Goal: Information Seeking & Learning: Learn about a topic

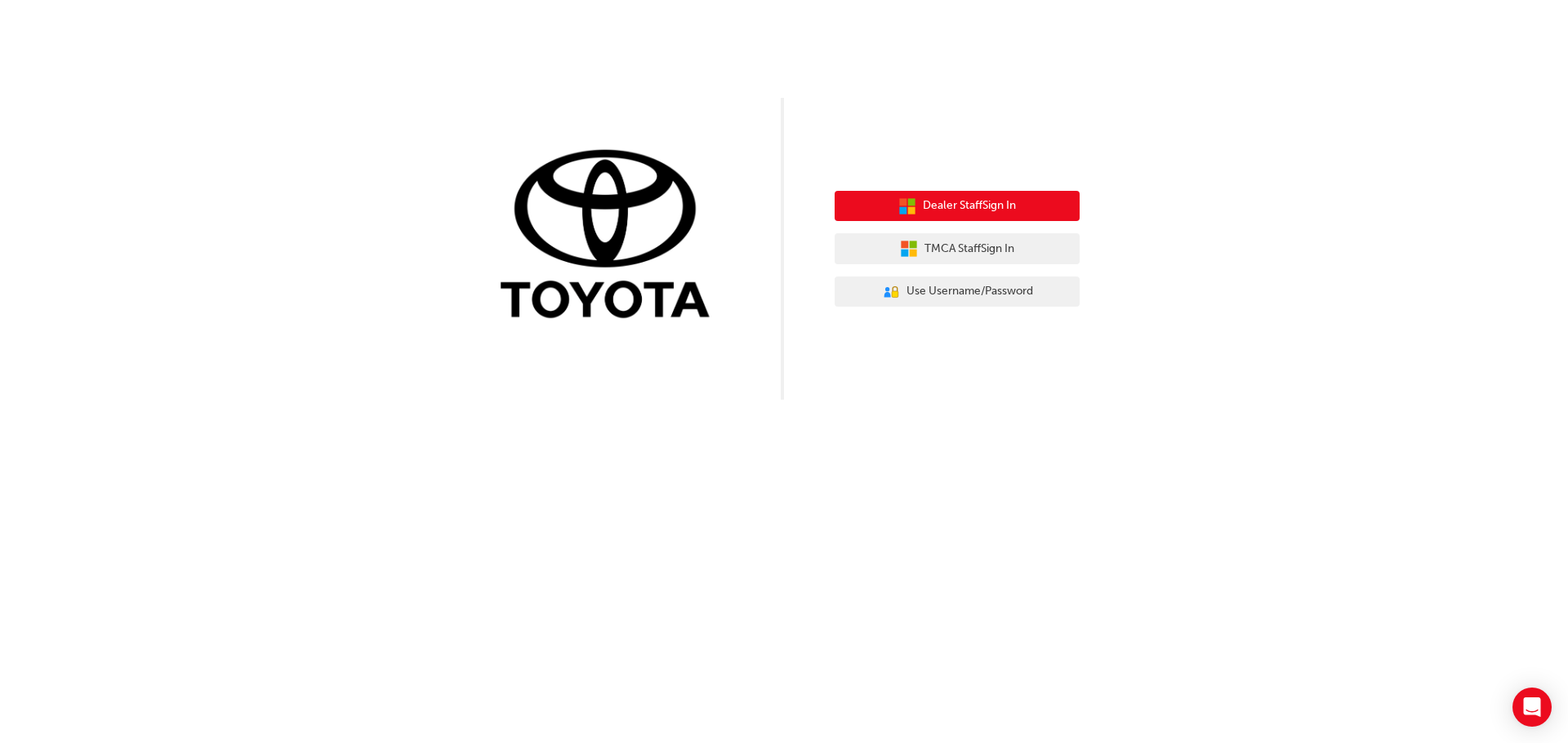
click at [1016, 211] on span "Dealer Staff Sign In" at bounding box center [969, 206] width 93 height 19
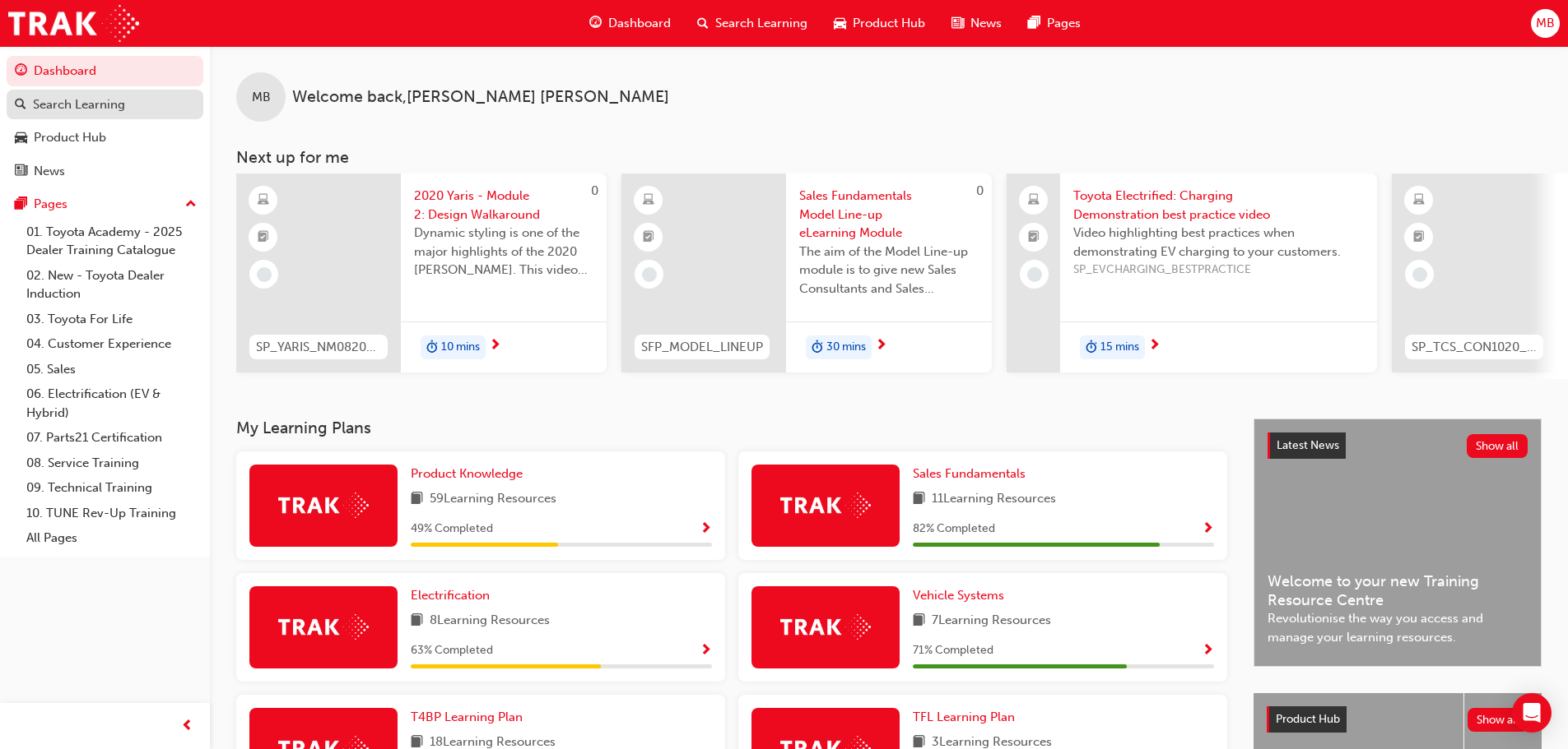
click at [74, 100] on div "Search Learning" at bounding box center [79, 105] width 92 height 19
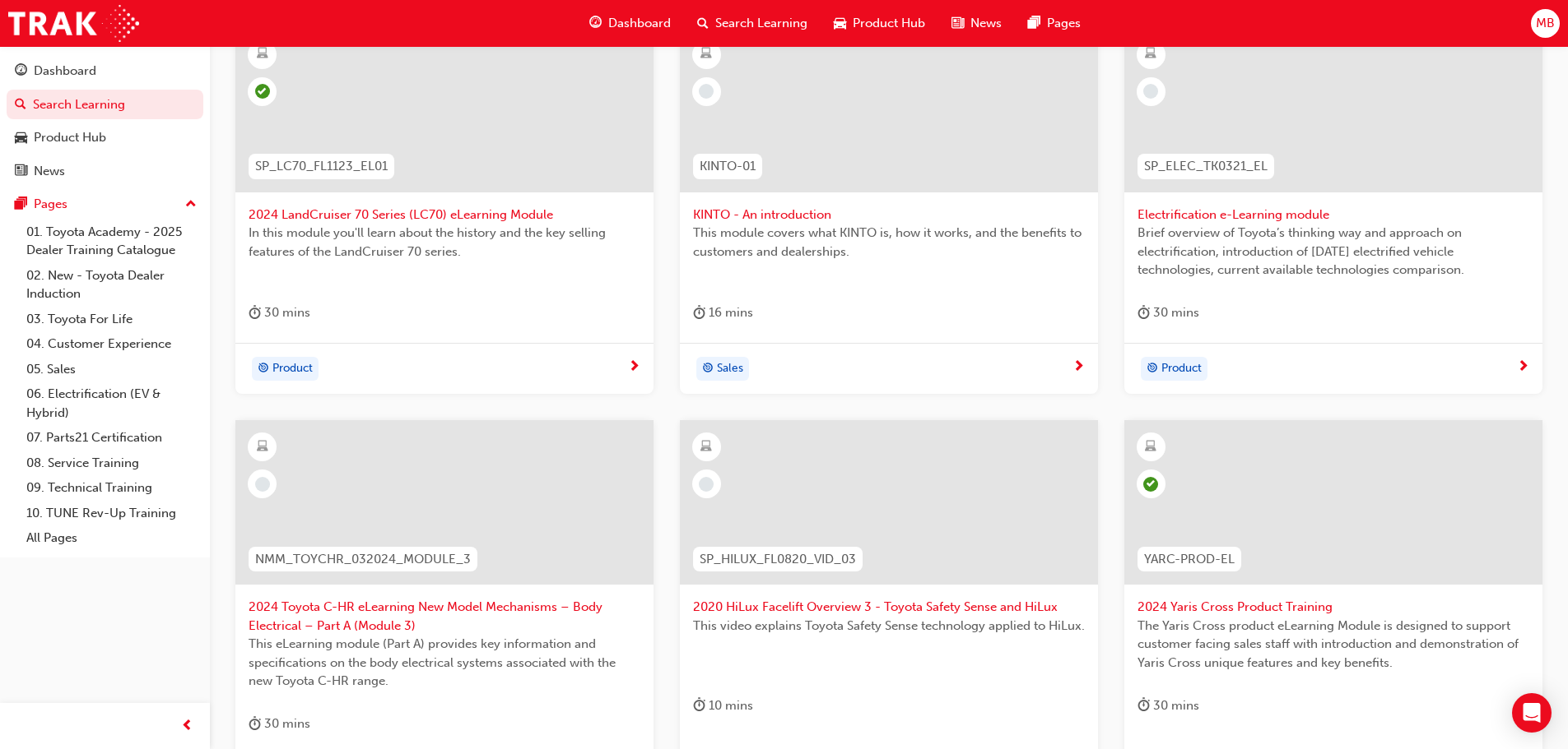
scroll to position [329, 0]
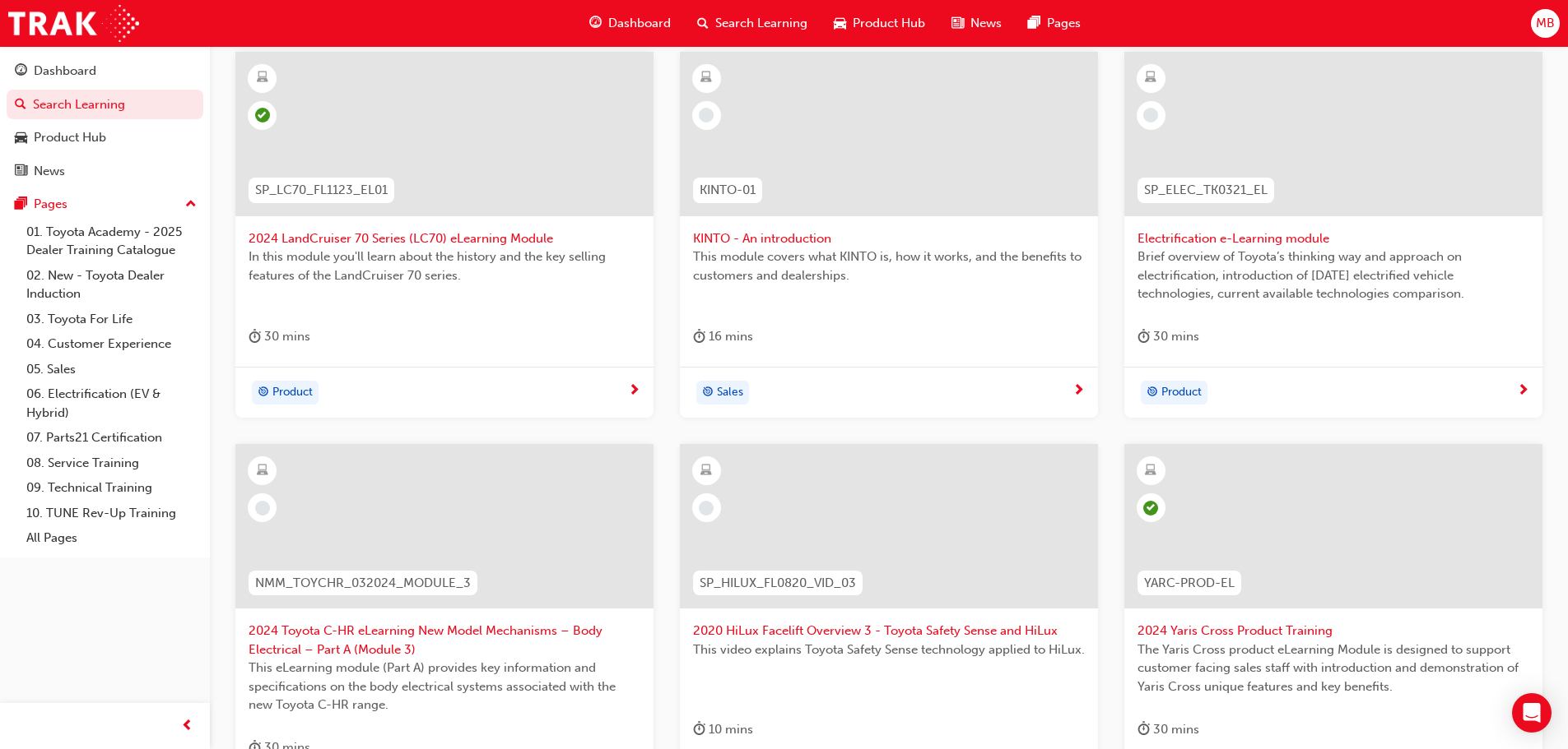
click at [793, 236] on span "KINTO - An introduction" at bounding box center [889, 239] width 392 height 19
